Goal: Find specific page/section: Find specific page/section

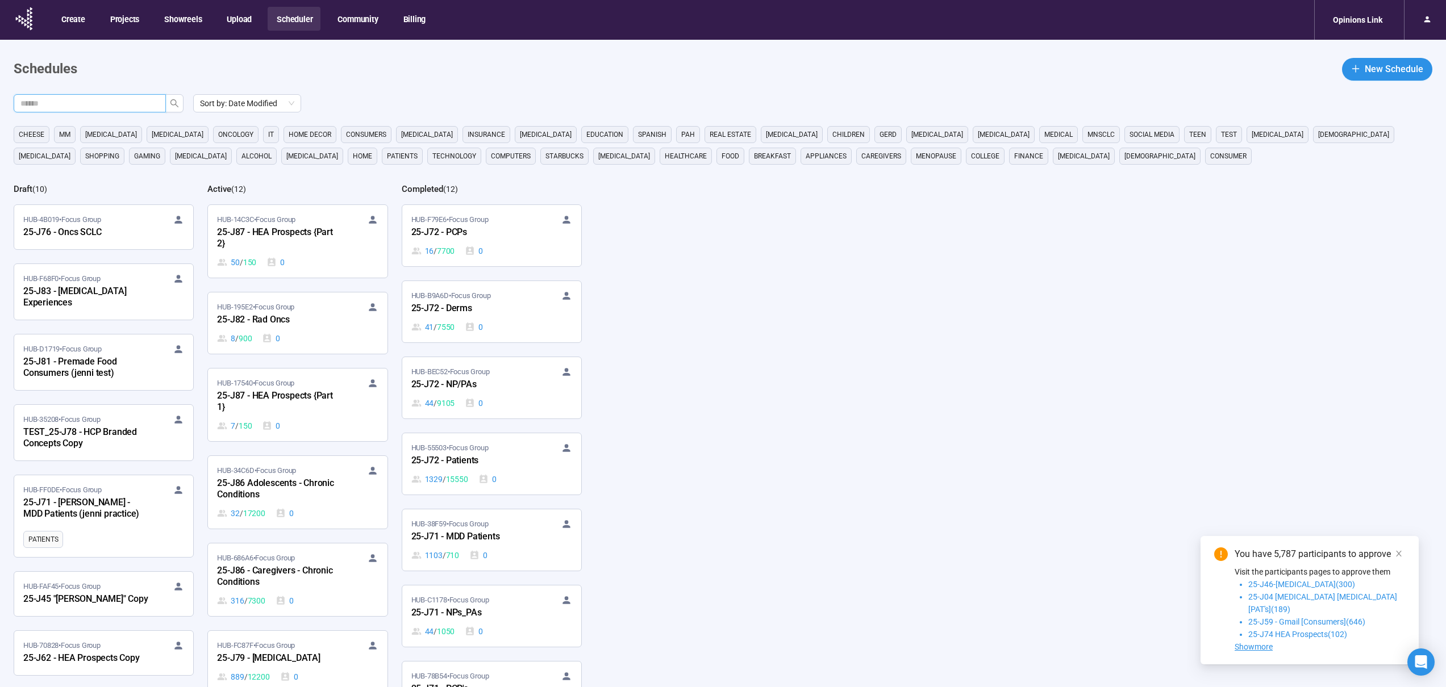
click at [99, 104] on input "text" at bounding box center [85, 103] width 130 height 12
type input "***"
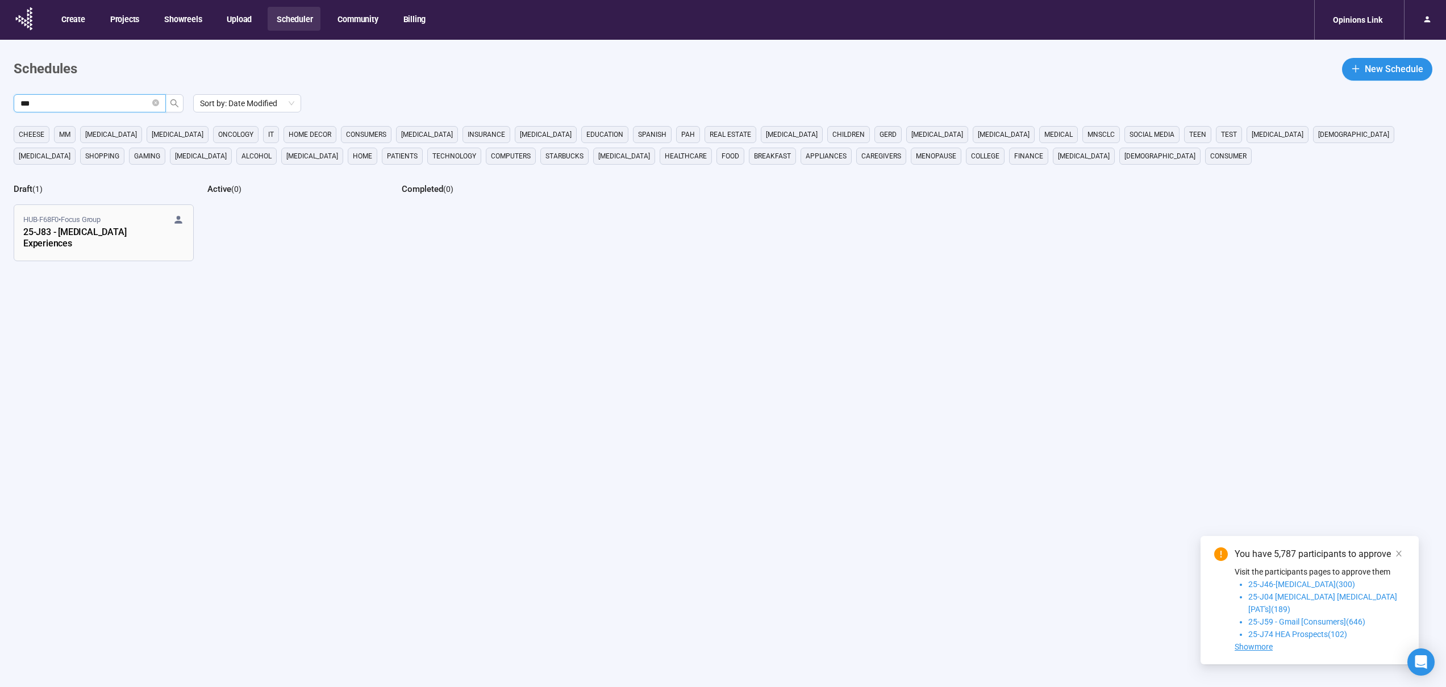
click at [54, 237] on div "25-J83 - [MEDICAL_DATA] Experiences" at bounding box center [85, 239] width 125 height 26
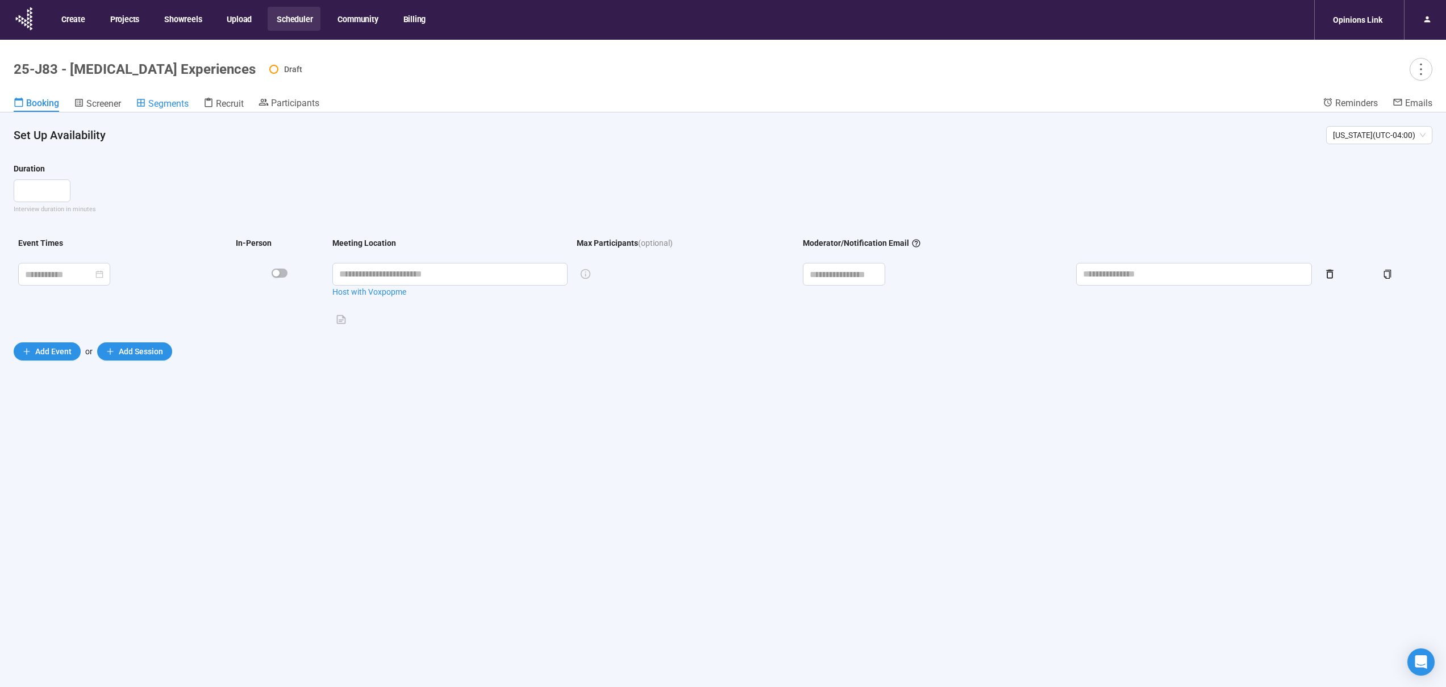
click at [156, 103] on span "Segments" at bounding box center [168, 103] width 40 height 11
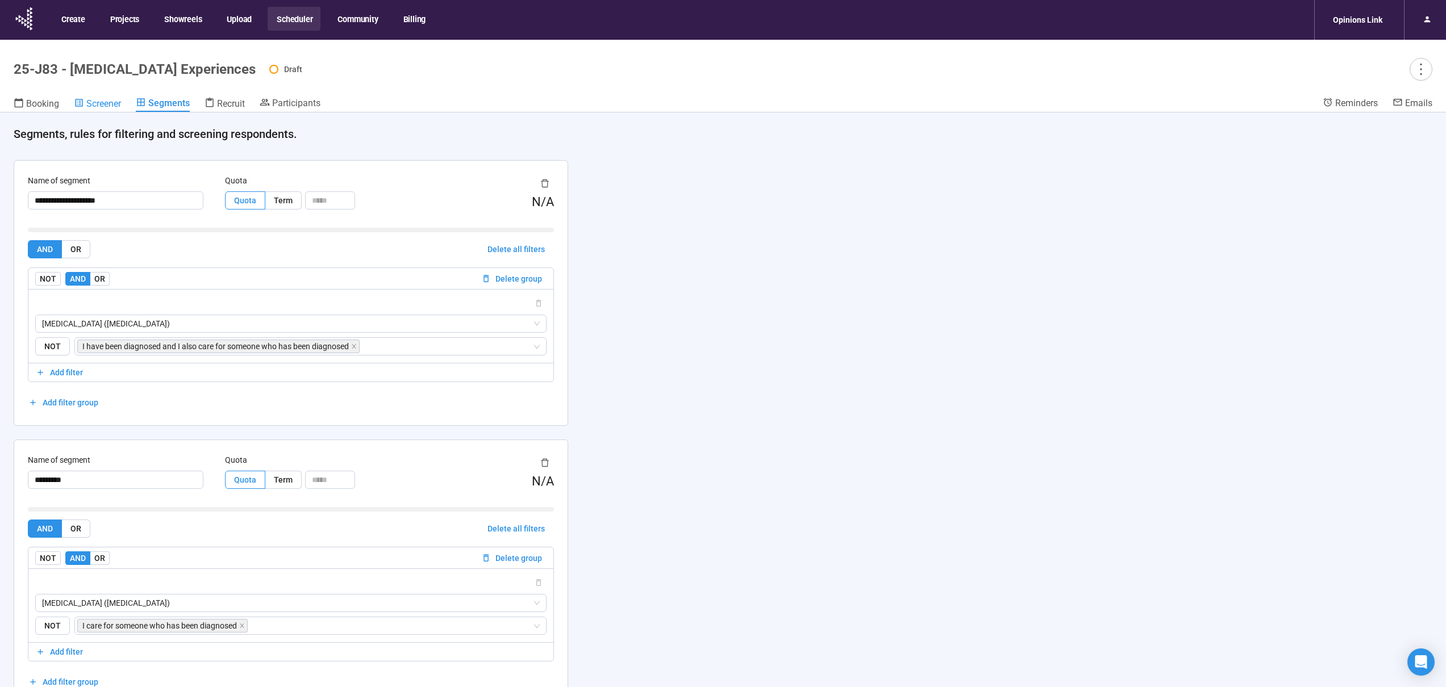
click at [95, 106] on span "Screener" at bounding box center [103, 103] width 35 height 11
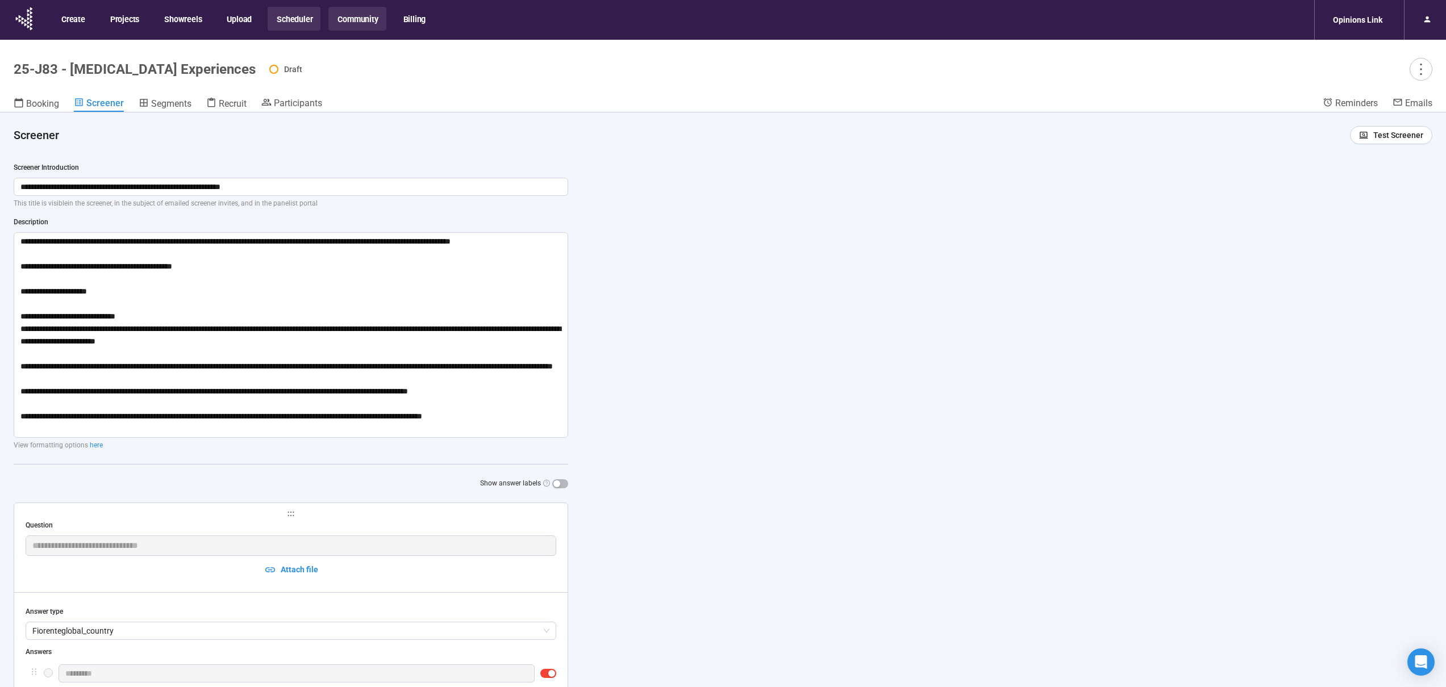
click at [343, 19] on button "Community" at bounding box center [356, 19] width 57 height 24
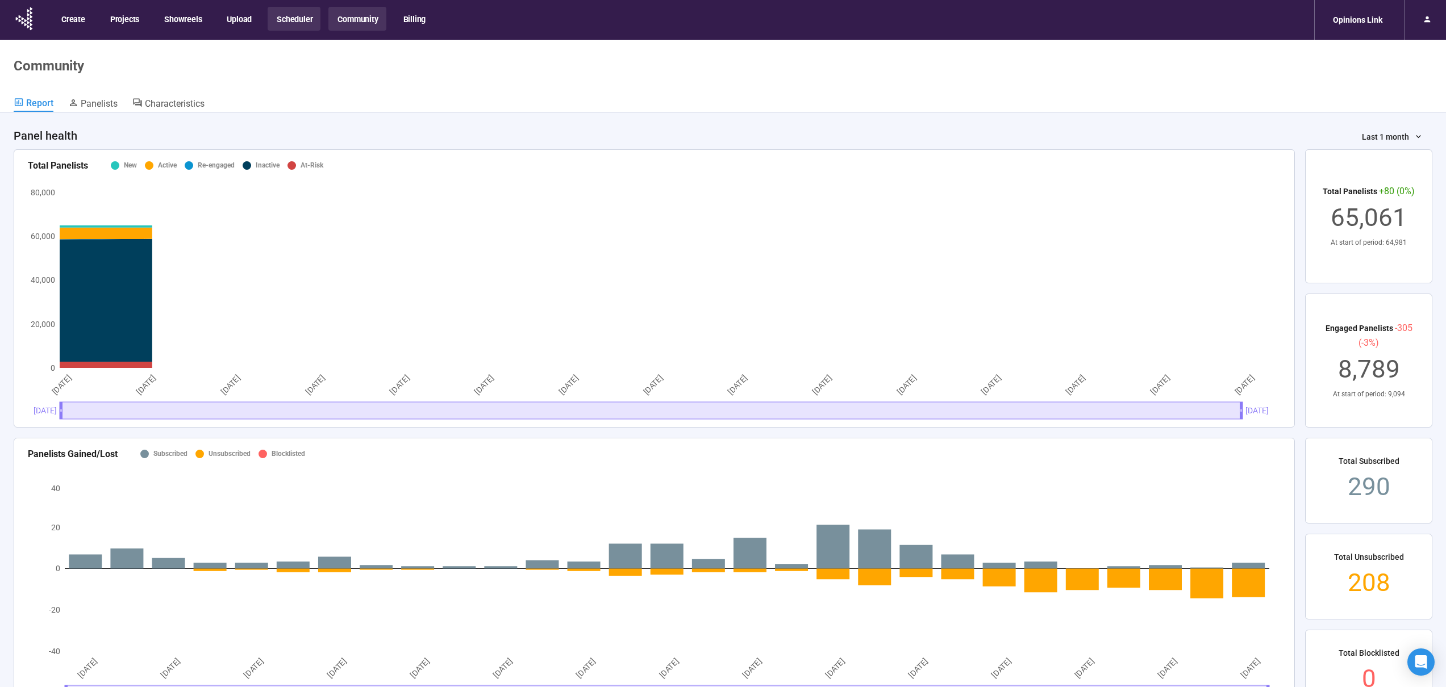
click at [292, 20] on button "Scheduler" at bounding box center [294, 19] width 53 height 24
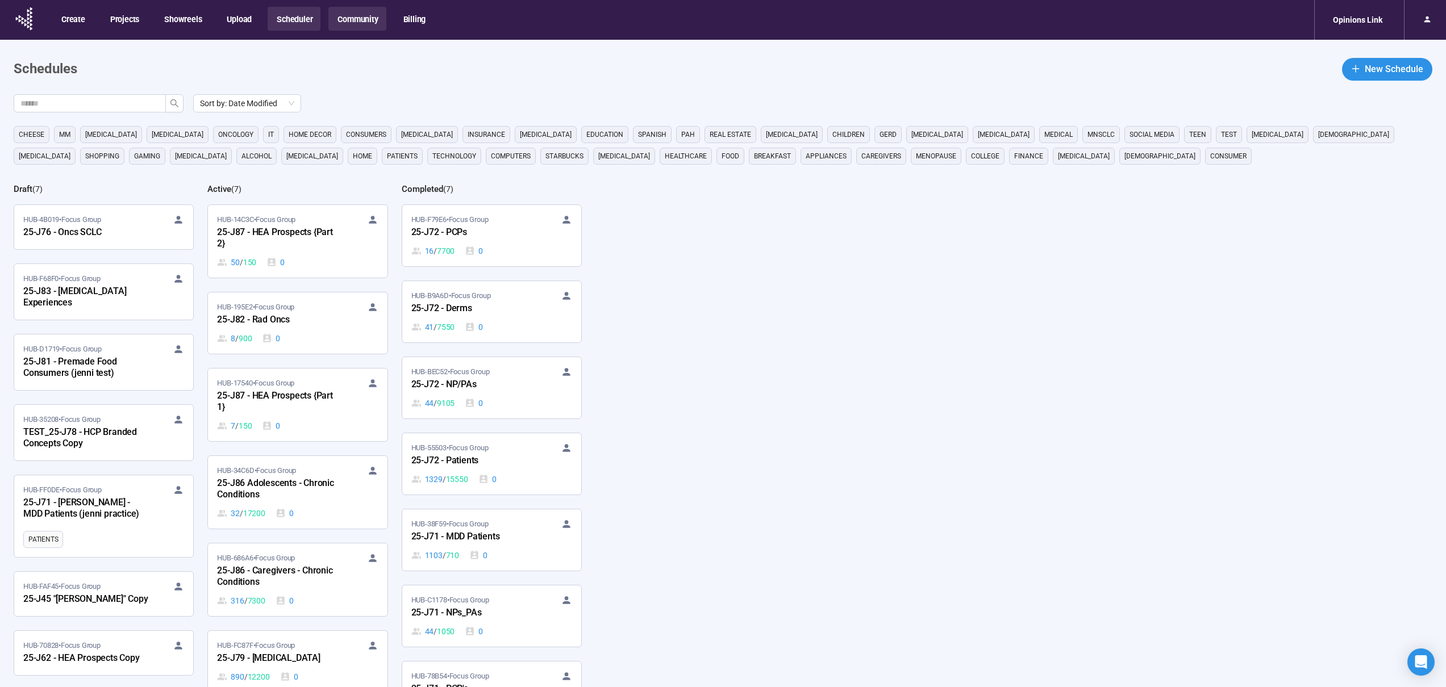
click at [355, 19] on button "Community" at bounding box center [356, 19] width 57 height 24
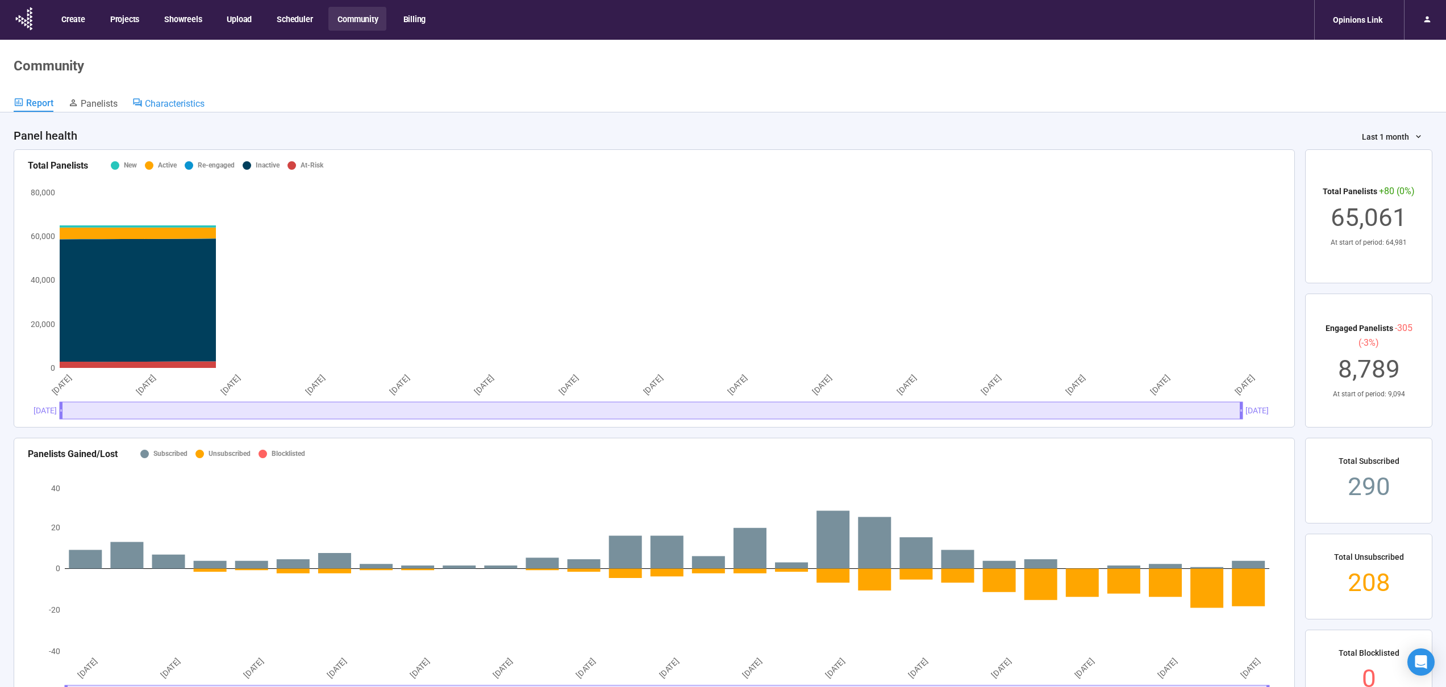
click at [156, 101] on span "Characteristics" at bounding box center [175, 103] width 60 height 11
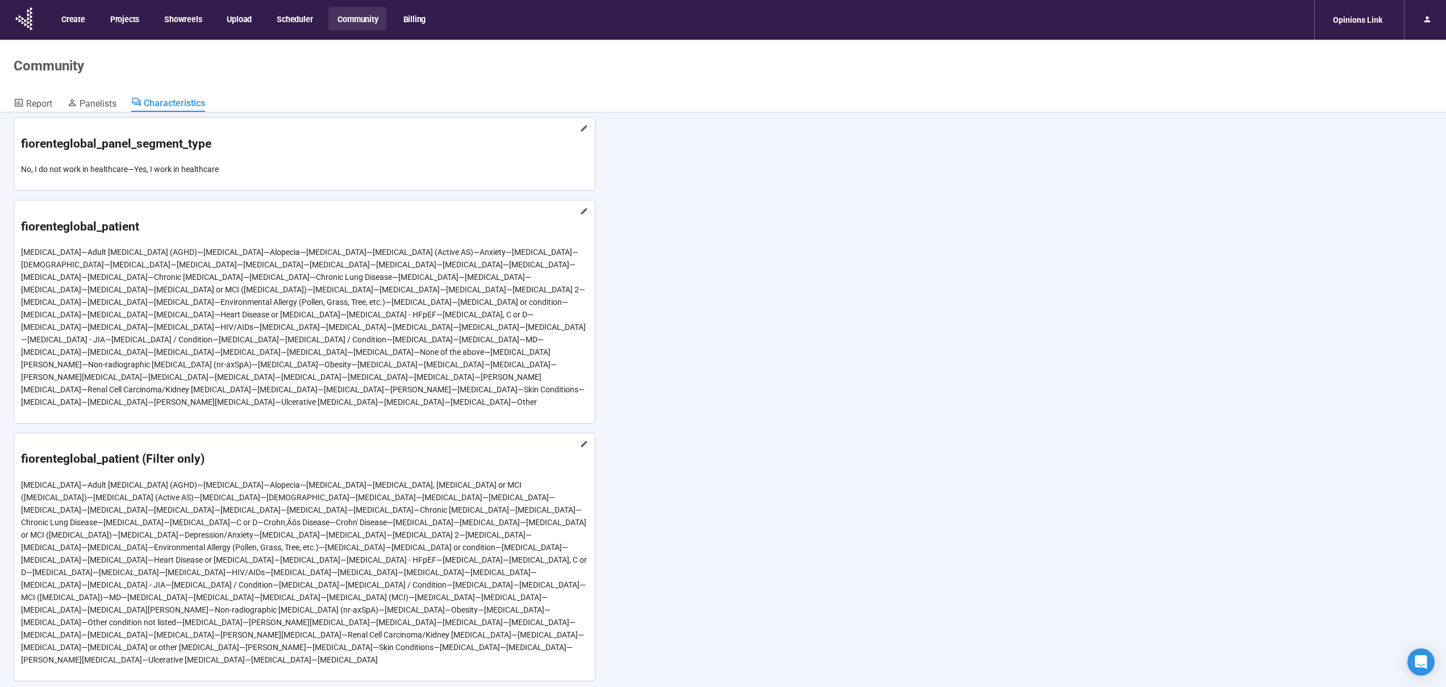
scroll to position [5853, 0]
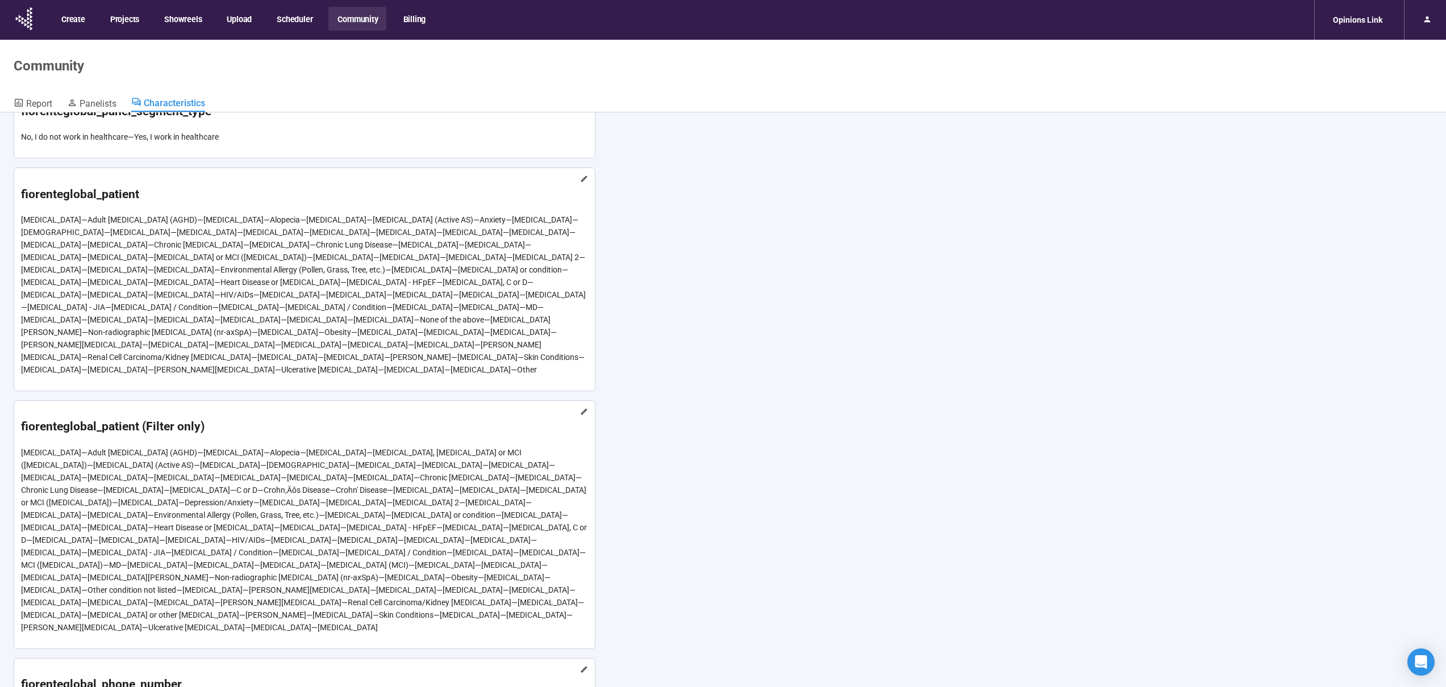
click at [407, 185] on h1 "fiorenteglobal_patient" at bounding box center [304, 194] width 567 height 19
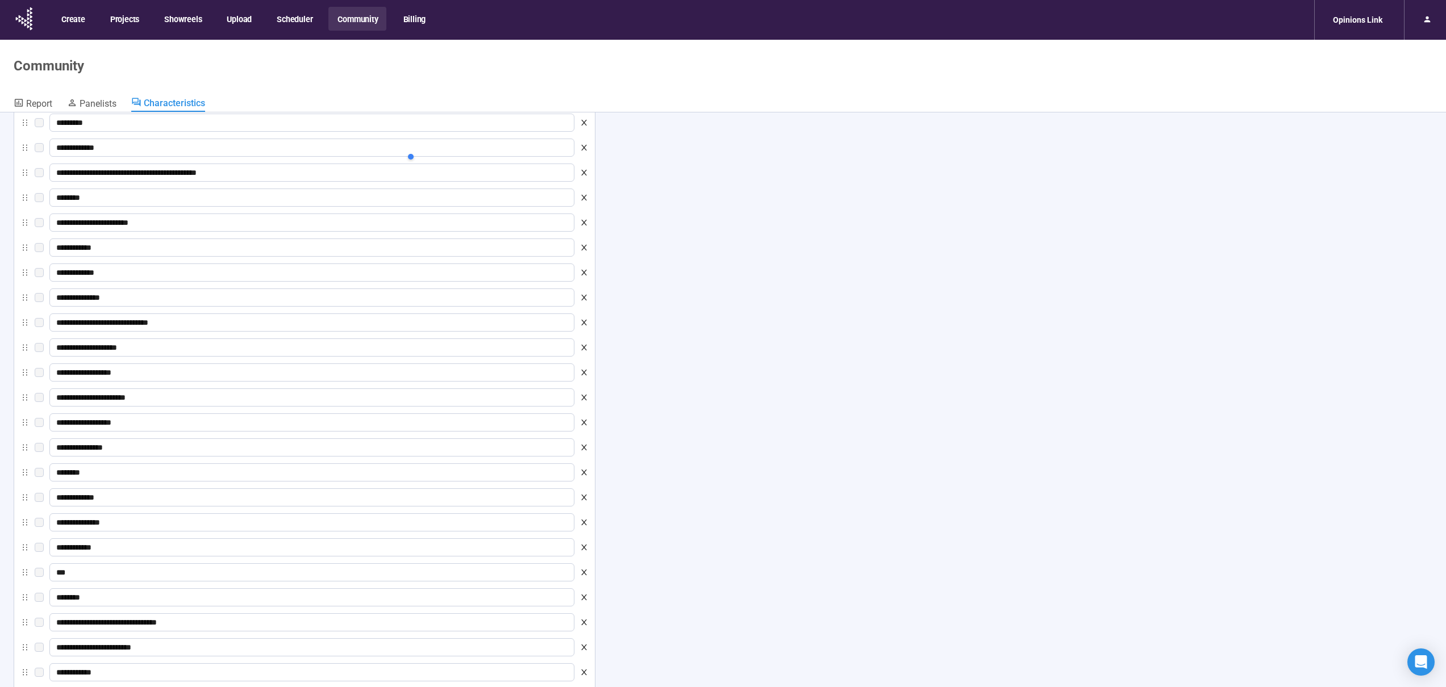
scroll to position [7015, 0]
